Goal: Information Seeking & Learning: Check status

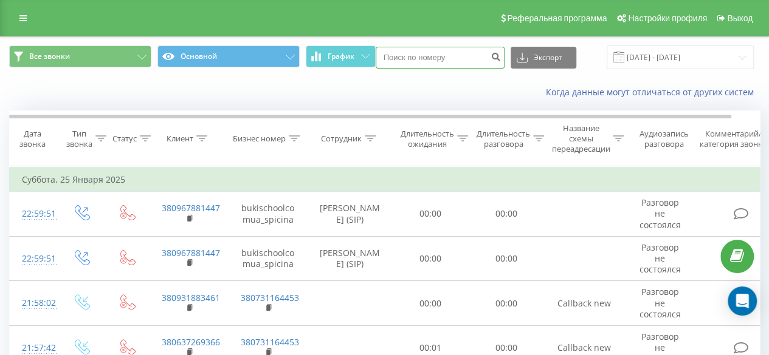
click at [456, 60] on input at bounding box center [440, 58] width 129 height 22
paste input "0683431823"
type input "0683431823"
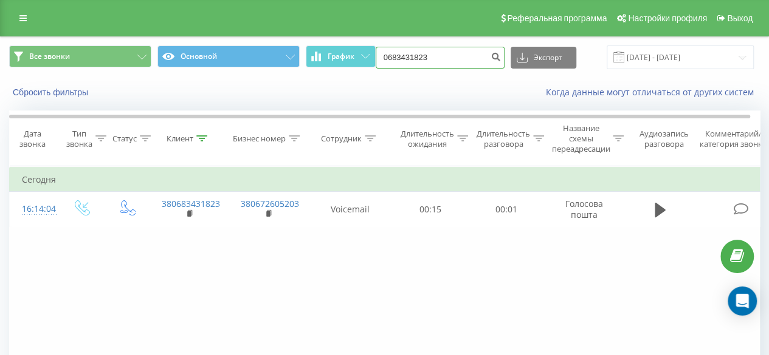
click at [478, 65] on input "0683431823" at bounding box center [440, 58] width 129 height 22
drag, startPoint x: 468, startPoint y: 61, endPoint x: 143, endPoint y: 46, distance: 326.0
click at [143, 46] on div "Все звонки Основной График 0683431823 Экспорт .csv .xls .xlsx [DATE] - [DATE]" at bounding box center [384, 58] width 750 height 24
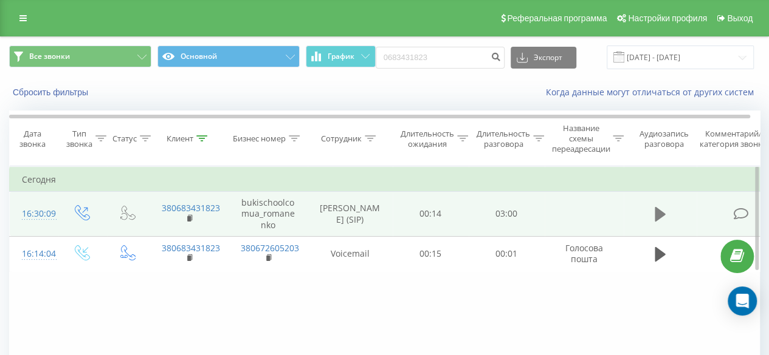
click at [662, 214] on icon at bounding box center [659, 214] width 11 height 15
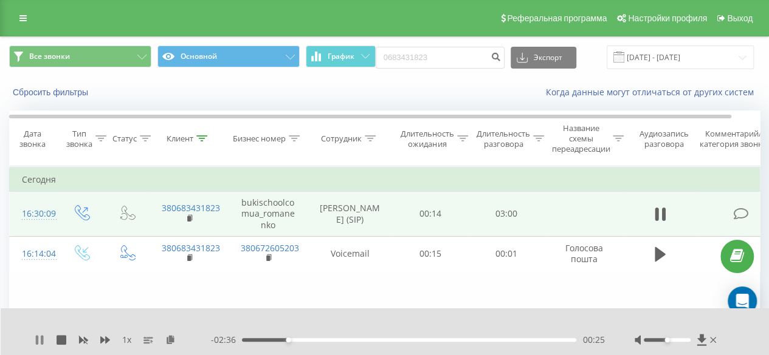
click at [41, 340] on icon at bounding box center [42, 340] width 2 height 10
click at [41, 340] on icon at bounding box center [39, 340] width 7 height 10
click at [46, 338] on div "1 x" at bounding box center [123, 340] width 176 height 12
click at [35, 337] on icon at bounding box center [40, 340] width 10 height 10
